Goal: Information Seeking & Learning: Compare options

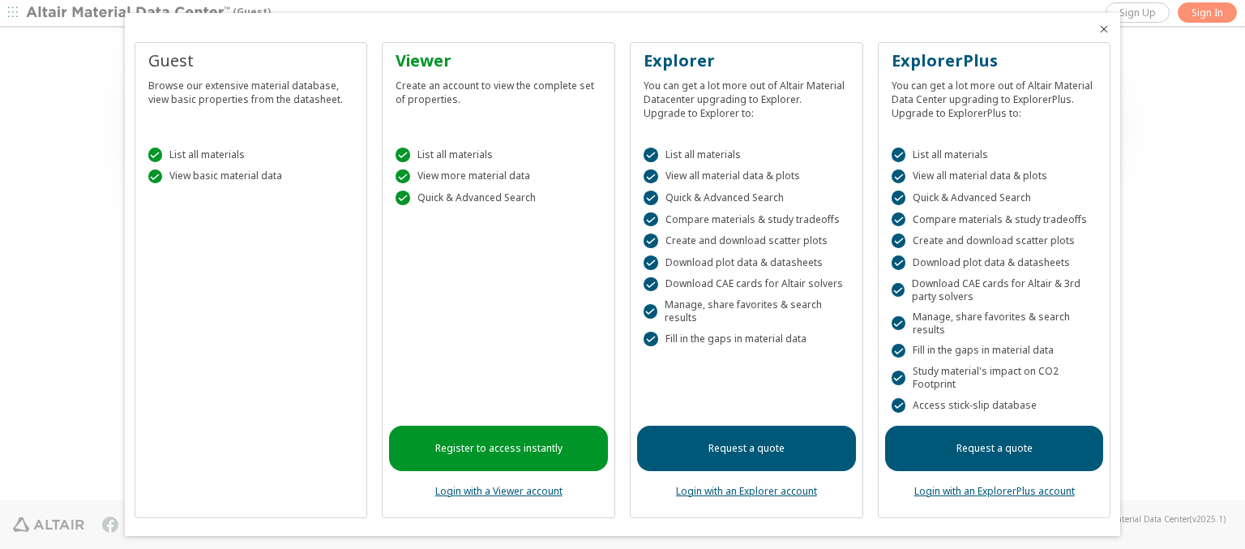
click at [1097, 29] on icon "Close" at bounding box center [1103, 29] width 13 height 13
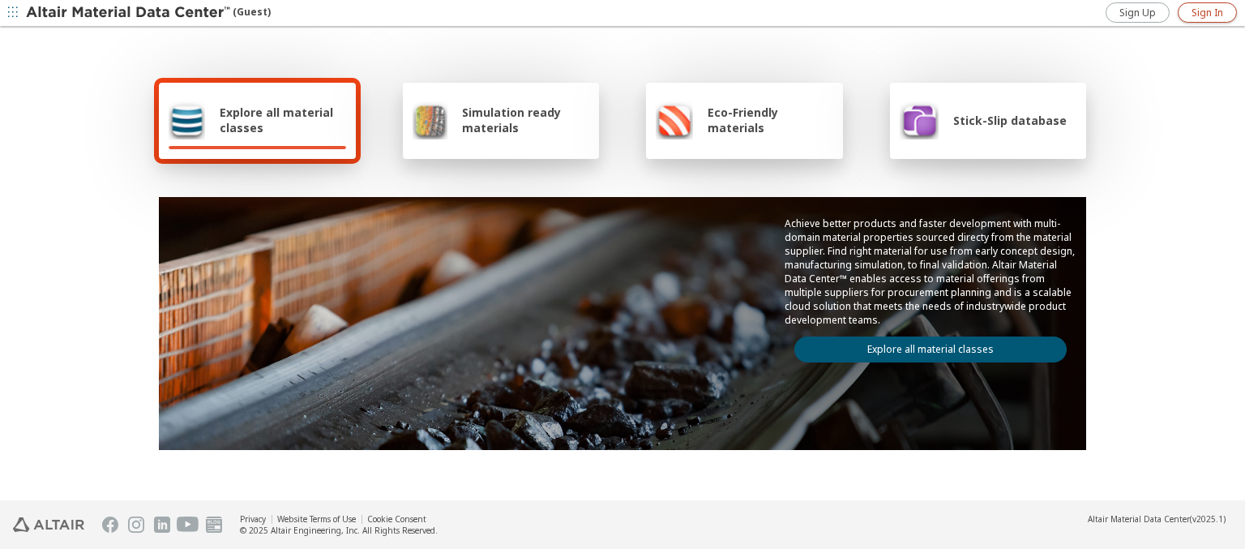
click at [1207, 12] on span "Sign In" at bounding box center [1207, 12] width 32 height 13
click at [129, 13] on img at bounding box center [129, 13] width 207 height 16
click at [276, 120] on span "Explore all material classes" at bounding box center [283, 120] width 126 height 31
click at [924, 345] on link "Explore all material classes" at bounding box center [930, 349] width 272 height 26
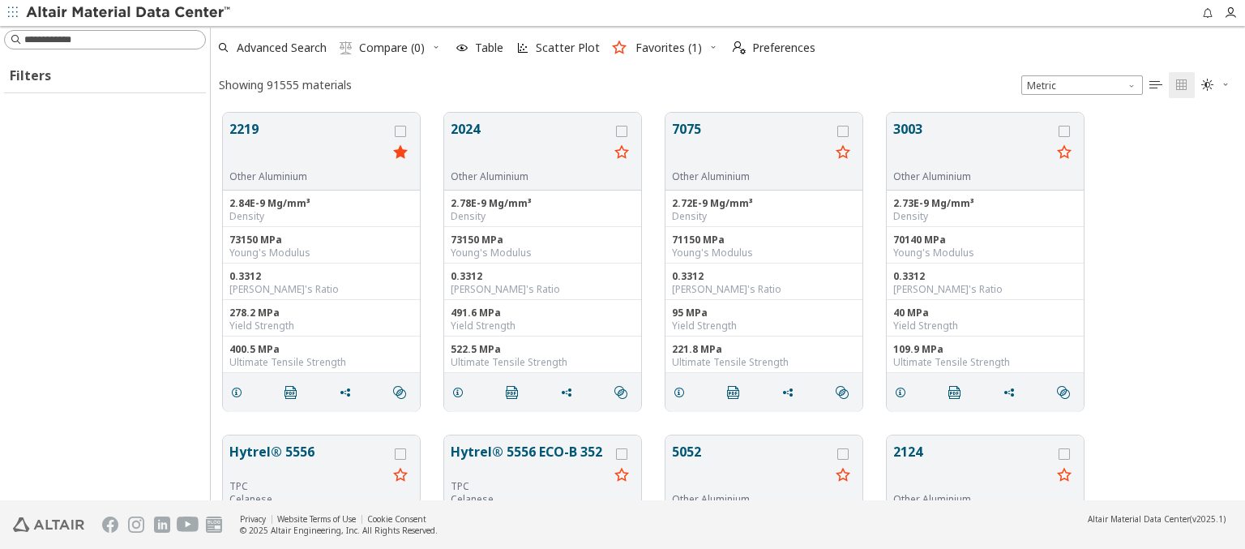
scroll to position [387, 1021]
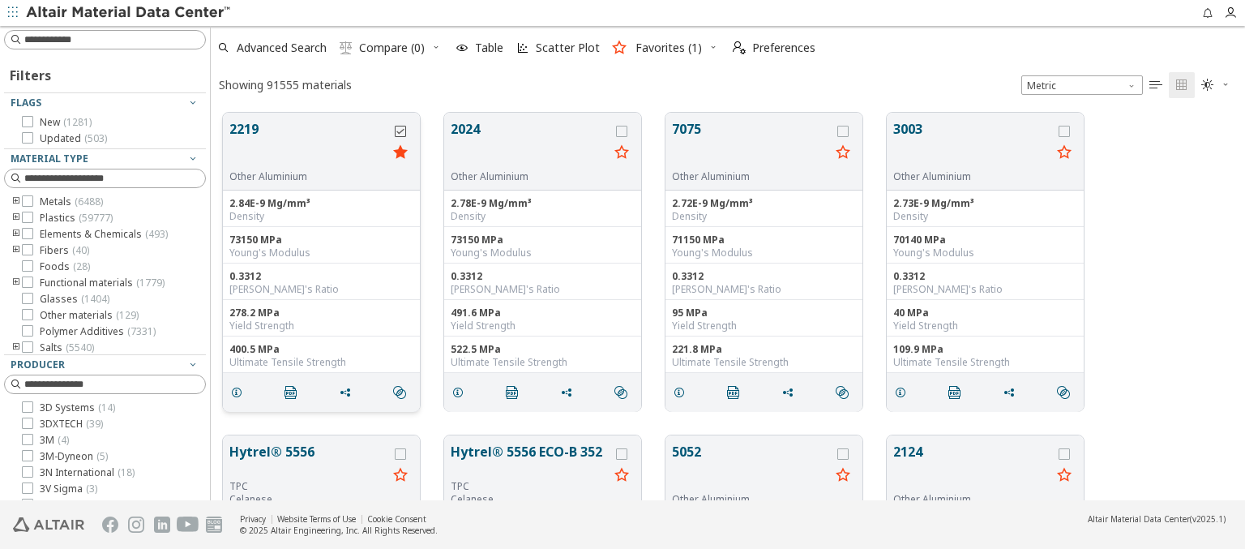
click at [402, 130] on icon "grid" at bounding box center [400, 131] width 11 height 11
click at [623, 130] on icon "grid" at bounding box center [621, 131] width 11 height 11
click at [392, 48] on span "Compare (2)" at bounding box center [392, 47] width 66 height 11
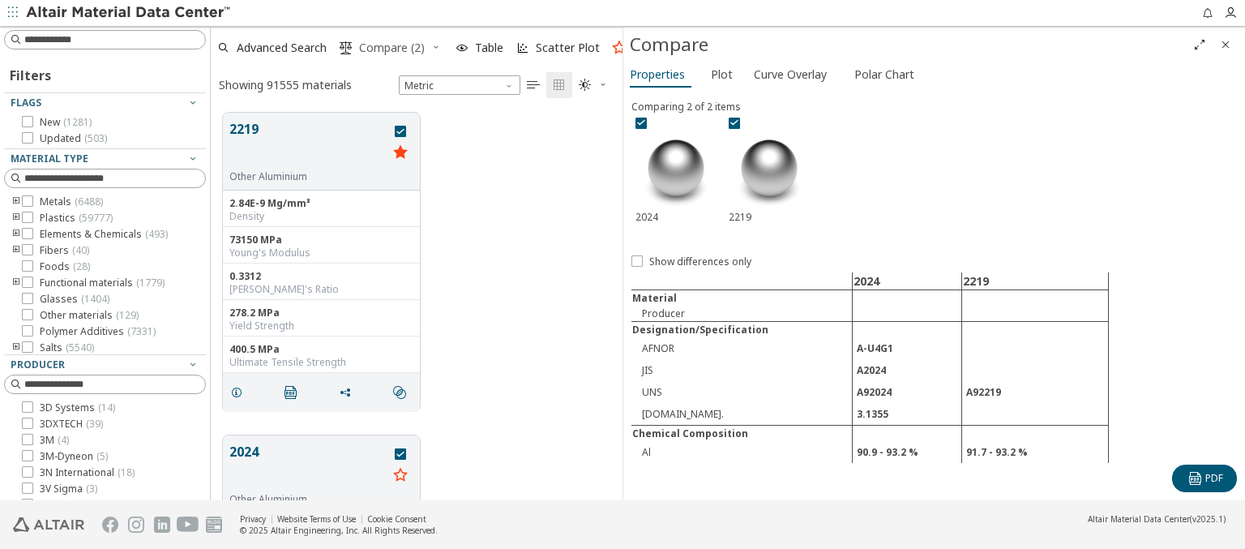
scroll to position [387, 399]
click at [789, 74] on span "Curve Overlay" at bounding box center [790, 75] width 73 height 26
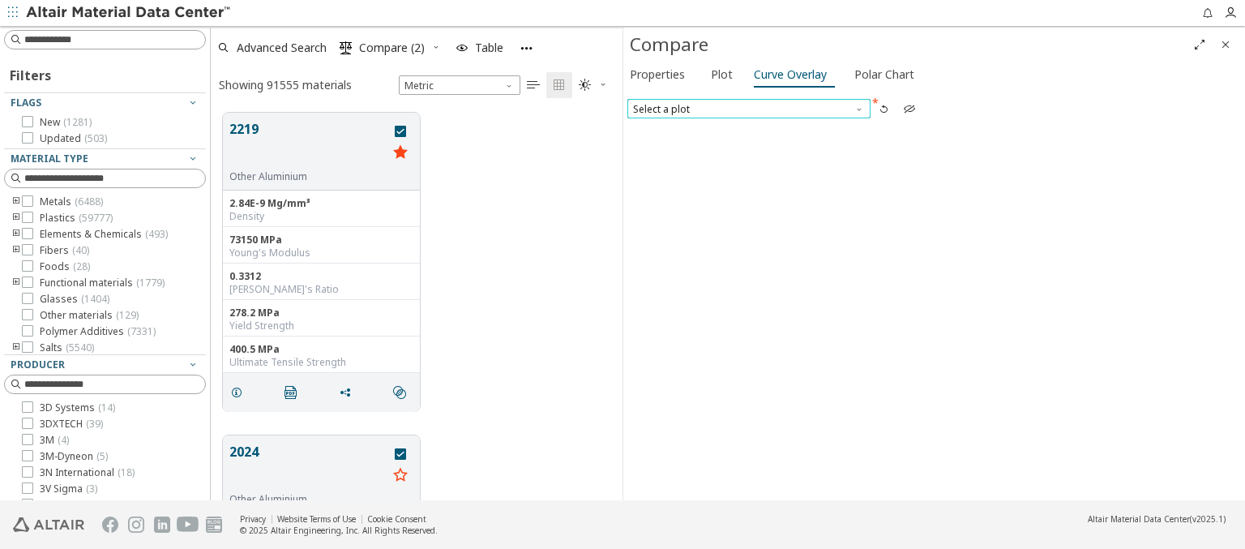
click at [748, 108] on span "Select a plot" at bounding box center [748, 108] width 243 height 19
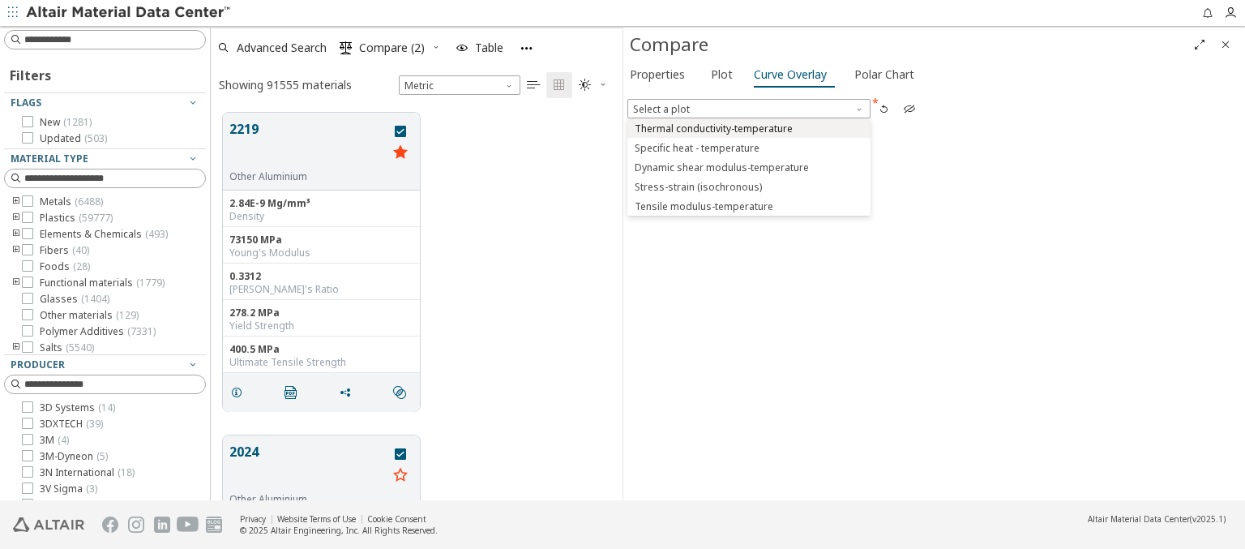
click at [748, 127] on span "Thermal conductivity-temperature" at bounding box center [713, 128] width 158 height 13
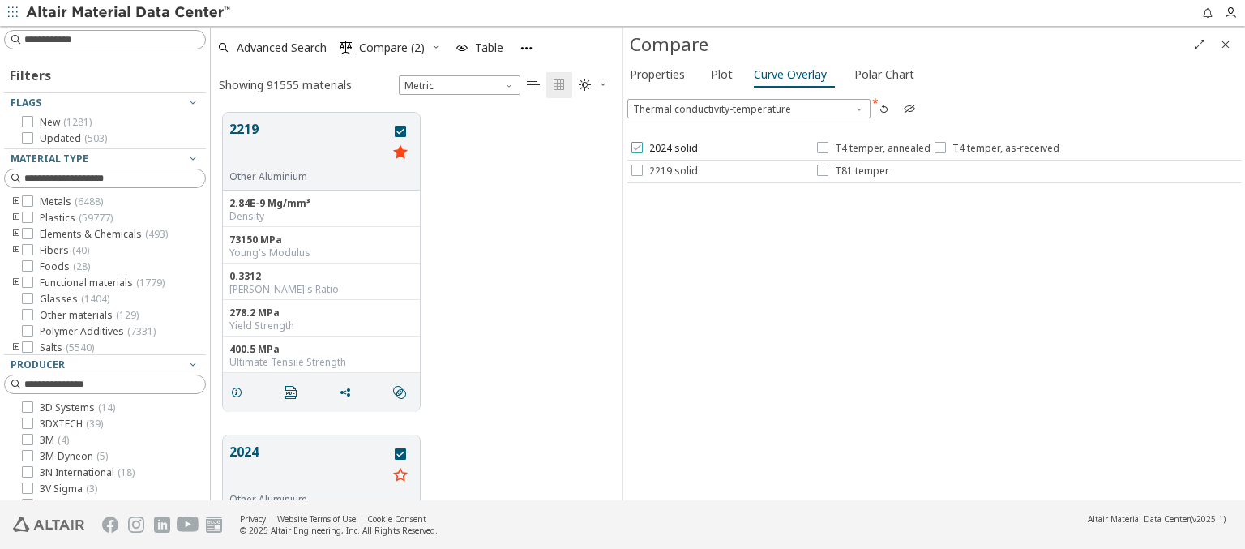
click at [663, 148] on span "2024 solid" at bounding box center [673, 148] width 49 height 13
click at [872, 148] on span "T4 temper, annealed" at bounding box center [883, 148] width 96 height 13
click at [993, 148] on span "T4 temper, as-received" at bounding box center [1005, 148] width 107 height 13
click at [663, 170] on span "2219 solid" at bounding box center [673, 170] width 49 height 13
click at [852, 170] on span "T81 temper" at bounding box center [862, 170] width 54 height 13
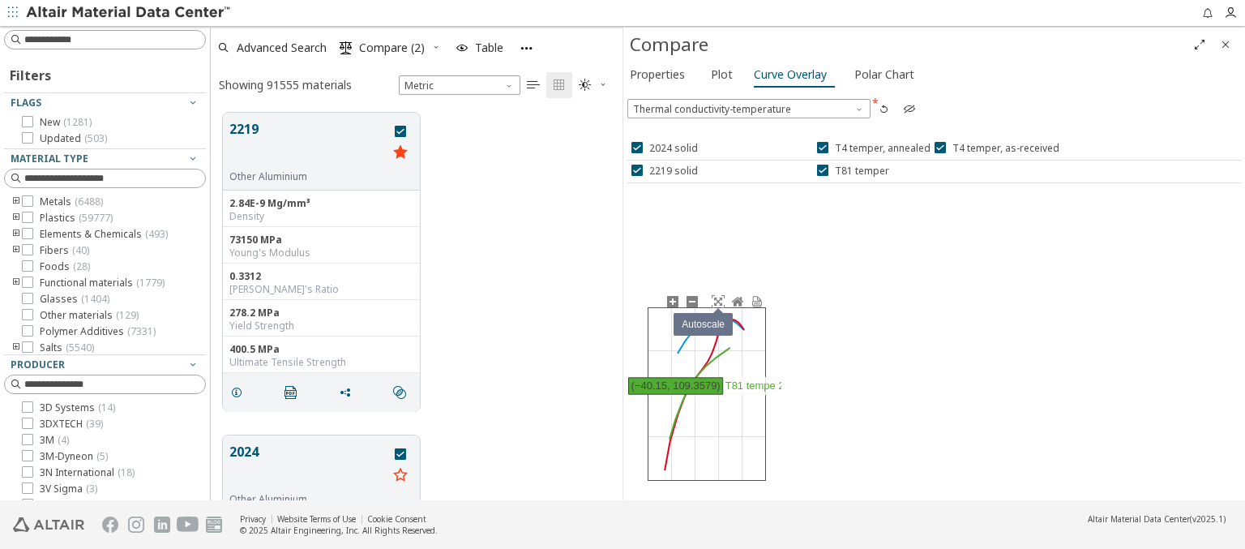
click at [717, 301] on icon at bounding box center [717, 301] width 13 height 13
